Goal: Task Accomplishment & Management: Use online tool/utility

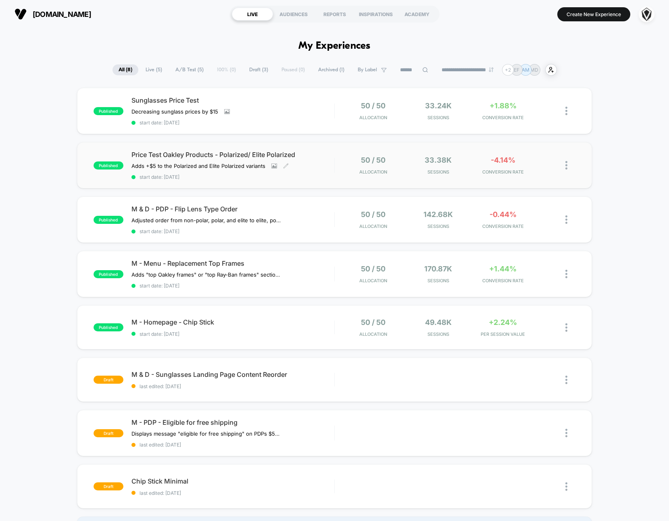
click at [318, 168] on div "Price Test Oakley Products - Polarized/ Elite Polarized Adds +$5 to the Polariz…" at bounding box center [232, 165] width 203 height 29
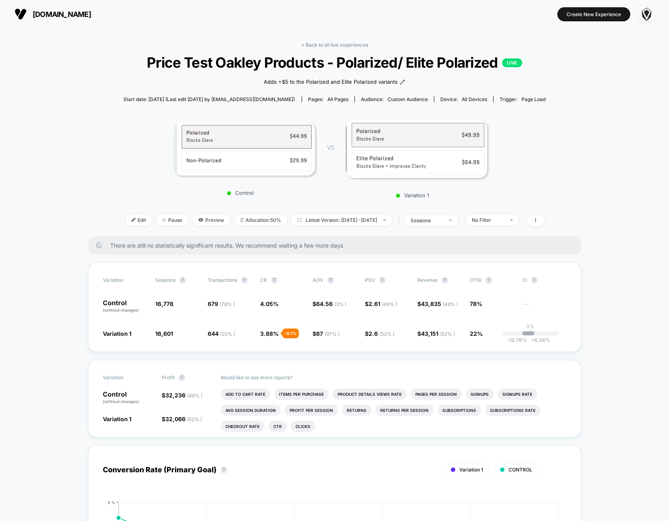
click at [45, 14] on span "[DOMAIN_NAME]" at bounding box center [62, 14] width 58 height 8
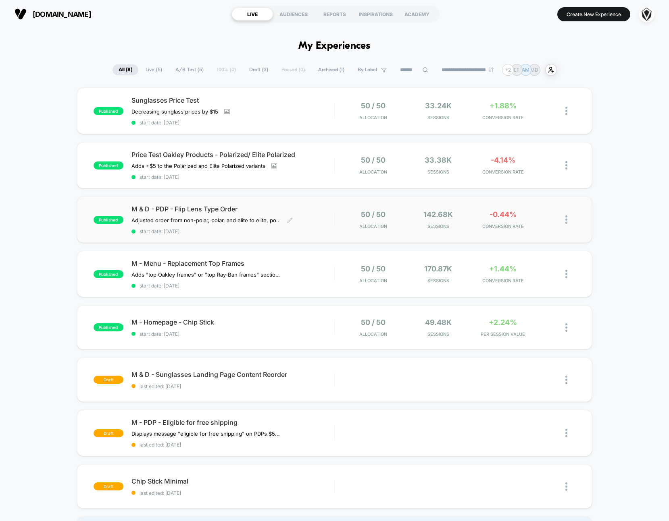
click at [322, 212] on div "M & D - PDP - Flip Lens Type Order Adjusted order from non-polar, polar, and el…" at bounding box center [232, 219] width 203 height 29
click at [309, 268] on div "M - Menu - Replacement Top Frames Adds "top Oakley frames" or "top Ray-Ban fram…" at bounding box center [232, 274] width 203 height 29
click at [307, 331] on span "start date: [DATE]" at bounding box center [232, 334] width 203 height 6
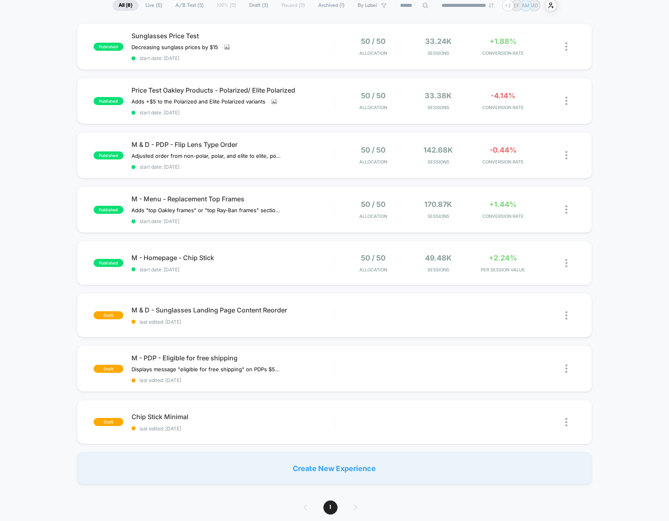
scroll to position [179, 0]
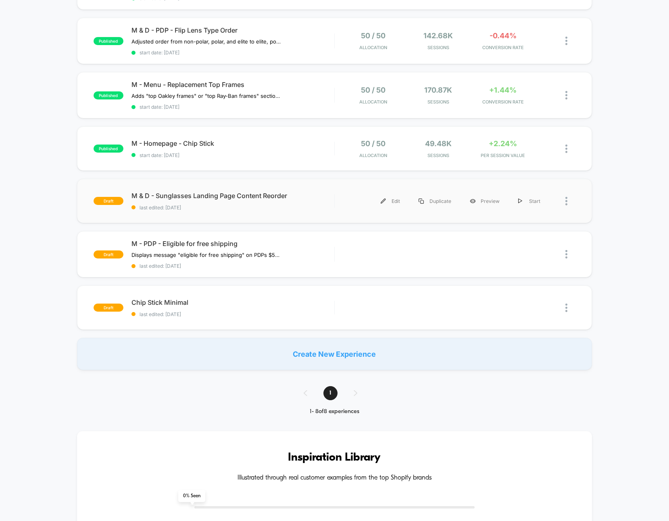
click at [262, 185] on div "draft M & D - Sunglasses Landing Page Content Reorder last edited: 8/19/2025 Ed…" at bounding box center [334, 201] width 515 height 44
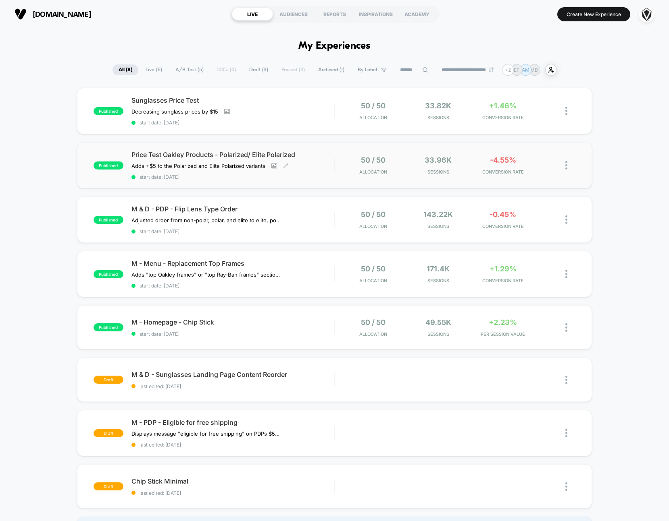
click at [318, 163] on div "Price Test Oakley Products - Polarized/ Elite Polarized Adds +$5 to the Polariz…" at bounding box center [232, 165] width 203 height 29
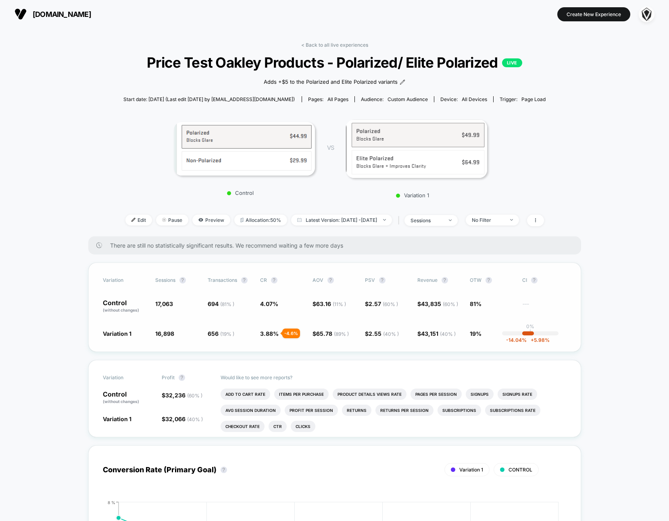
click at [525, 334] on div "-14.04 % + 5.98 %" at bounding box center [528, 334] width 12 height 4
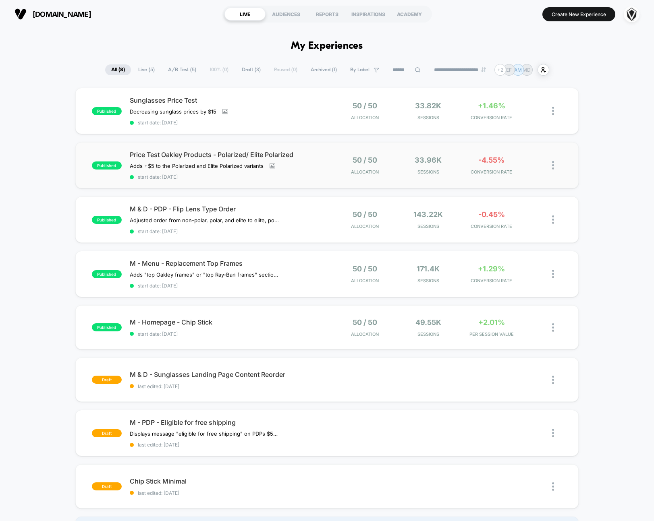
click at [341, 173] on div "50 / 50 Allocation" at bounding box center [364, 165] width 59 height 19
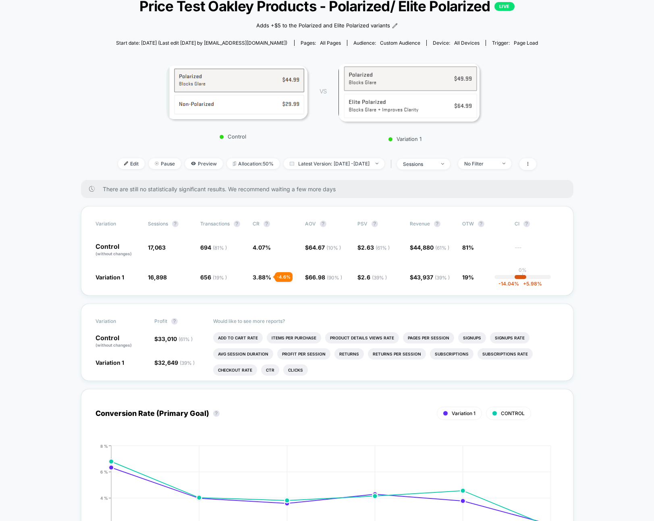
scroll to position [58, 0]
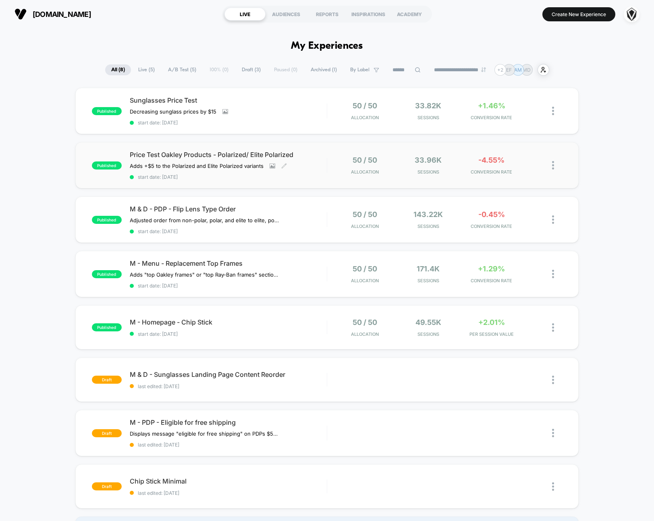
click at [320, 162] on div "Price Test Oakley Products - Polarized/ Elite Polarized Adds +$5 to the Polariz…" at bounding box center [228, 165] width 197 height 29
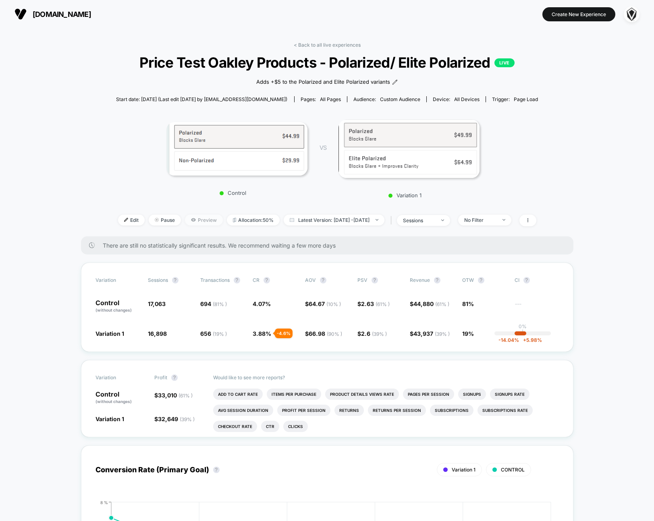
click at [191, 217] on span "Preview" at bounding box center [204, 220] width 38 height 11
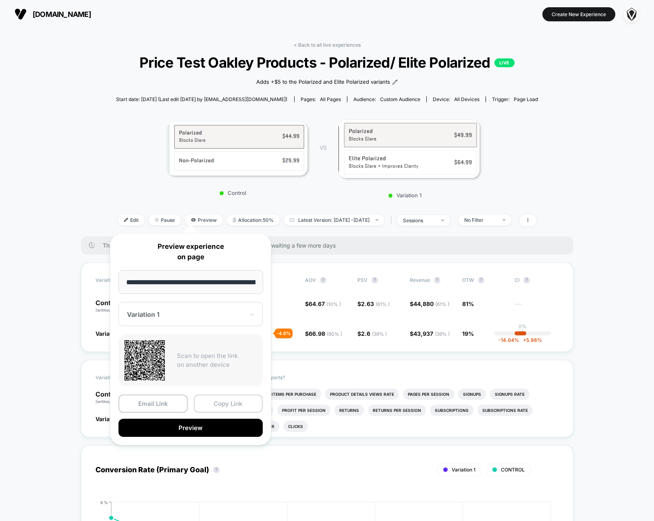
click at [221, 404] on button "Copy Link" at bounding box center [228, 404] width 69 height 18
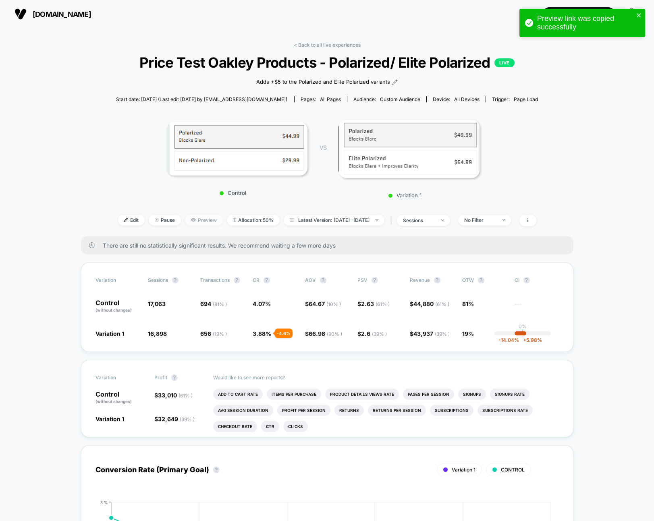
click at [198, 219] on span "Preview" at bounding box center [204, 220] width 38 height 11
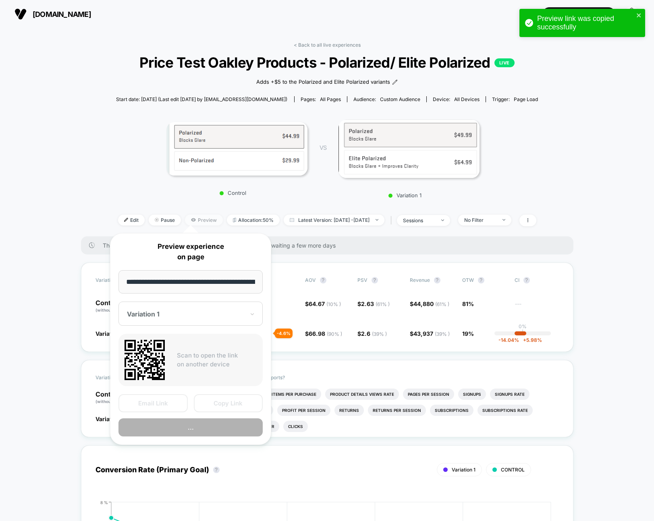
scroll to position [0, 113]
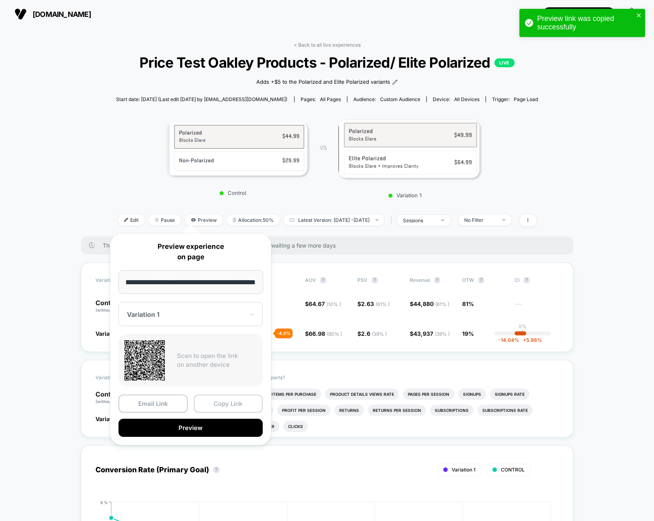
click at [254, 399] on button "Copy Link" at bounding box center [228, 404] width 69 height 18
